Goal: Information Seeking & Learning: Learn about a topic

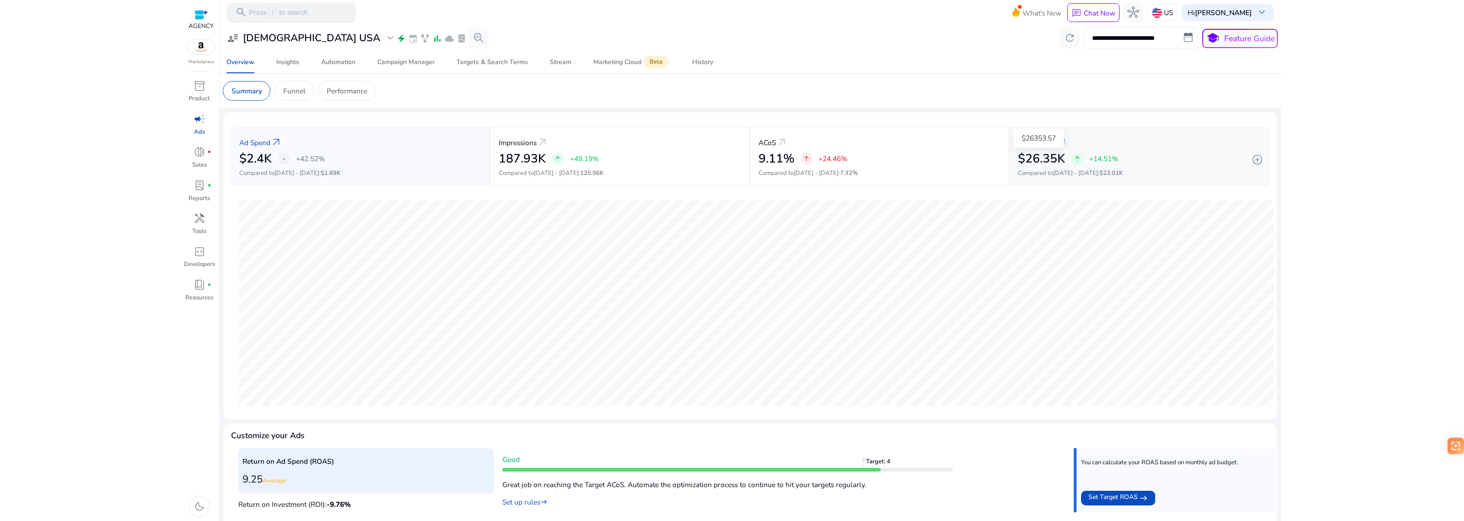
click at [1041, 154] on h2 "$26.35K" at bounding box center [1041, 158] width 47 height 15
click at [1133, 166] on div "$26.35K arrow_upward +14.51%" at bounding box center [1139, 158] width 243 height 15
click at [845, 174] on span "7.32%" at bounding box center [849, 173] width 18 height 8
click at [66, 116] on html "**********" at bounding box center [732, 260] width 1464 height 521
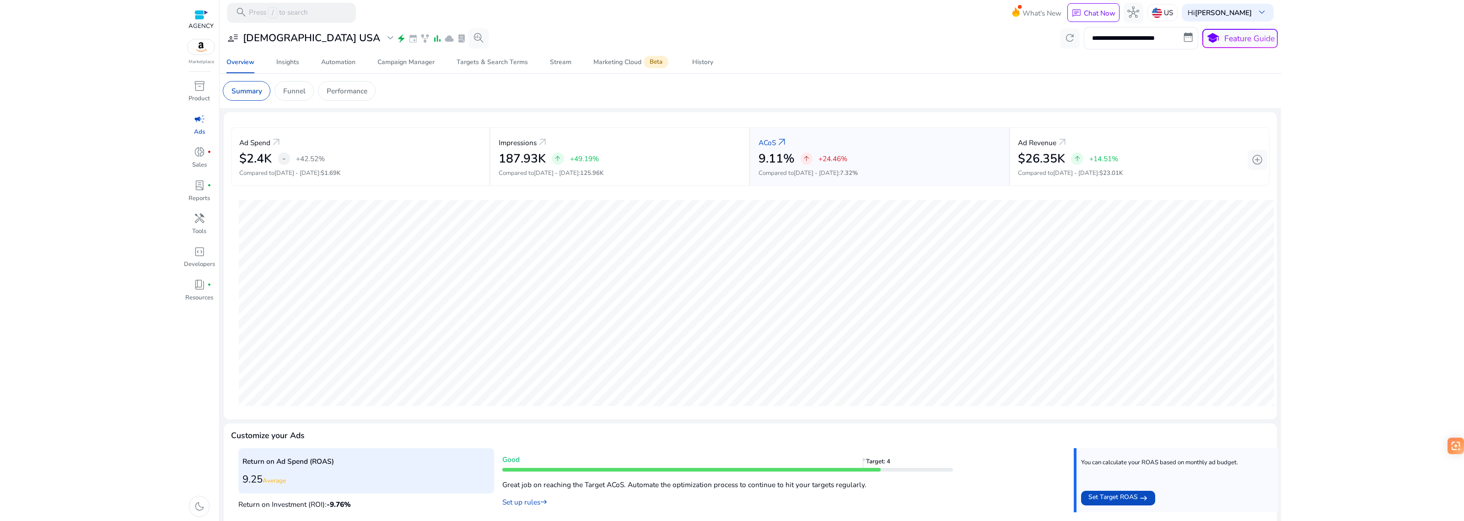
click at [1417, 23] on div at bounding box center [732, 20] width 1464 height 41
click at [1397, 23] on div at bounding box center [732, 20] width 1464 height 41
click at [1452, 14] on div at bounding box center [732, 20] width 1464 height 41
click at [1227, 39] on p "Feature Guide" at bounding box center [1249, 38] width 50 height 12
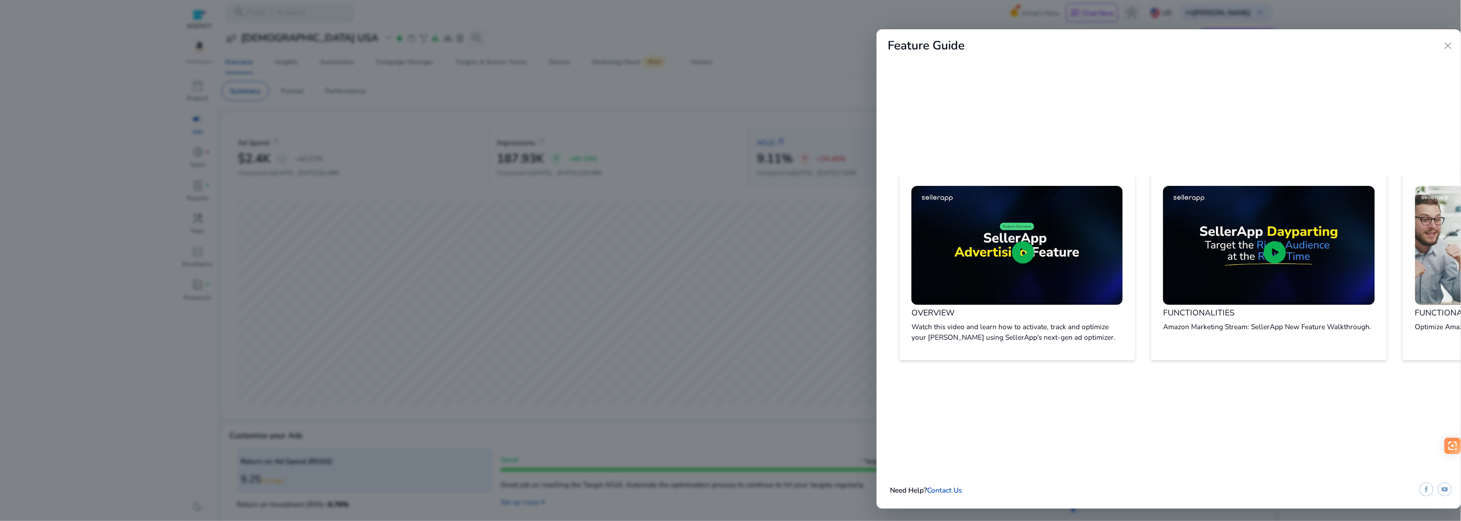
drag, startPoint x: 764, startPoint y: 43, endPoint x: 884, endPoint y: 0, distance: 127.9
click at [764, 43] on div at bounding box center [730, 260] width 1461 height 521
